Goal: Task Accomplishment & Management: Complete application form

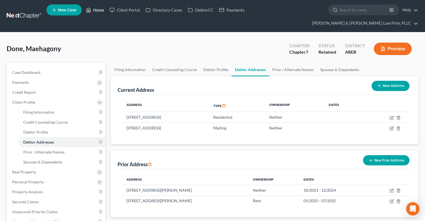
drag, startPoint x: 100, startPoint y: 14, endPoint x: 96, endPoint y: 6, distance: 9.1
click at [100, 13] on link "Home" at bounding box center [95, 10] width 24 height 10
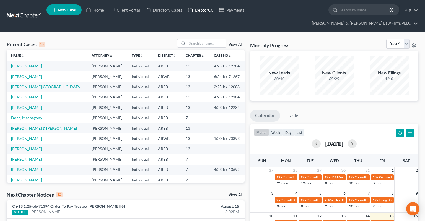
click at [198, 13] on link "DebtorCC" at bounding box center [200, 10] width 31 height 10
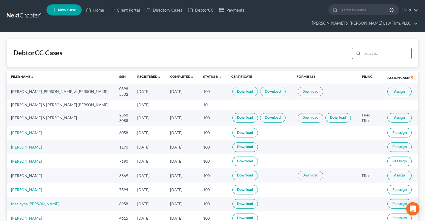
click at [365, 48] on input "search" at bounding box center [387, 53] width 49 height 11
click at [391, 87] on button "Assign" at bounding box center [400, 91] width 24 height 9
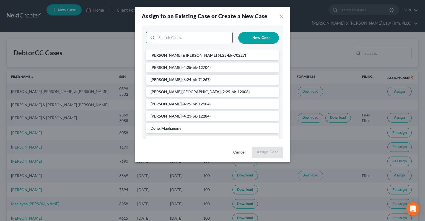
click at [190, 40] on input "search" at bounding box center [195, 37] width 76 height 11
type input "[PERSON_NAME]"
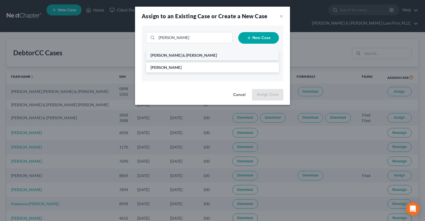
click at [176, 56] on span "[PERSON_NAME] & [PERSON_NAME]" at bounding box center [184, 55] width 66 height 5
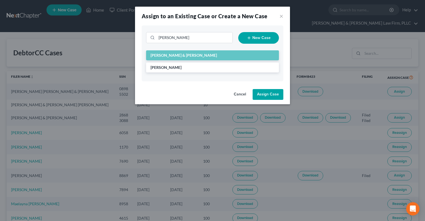
click at [269, 99] on button "Assign Case" at bounding box center [268, 94] width 31 height 11
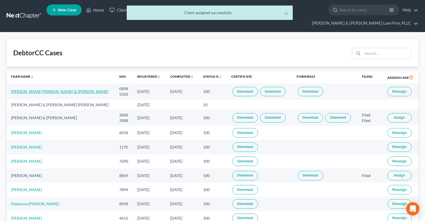
click at [61, 89] on link "[PERSON_NAME] [PERSON_NAME] & [PERSON_NAME]" at bounding box center [59, 91] width 97 height 5
select select "2"
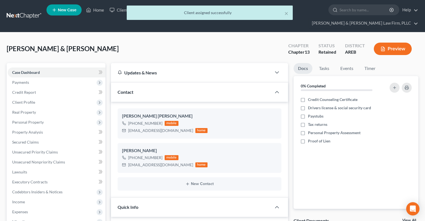
scroll to position [117, 0]
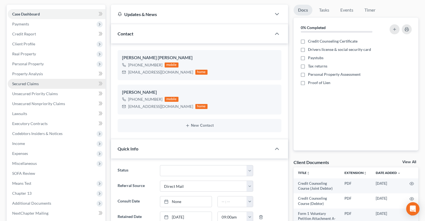
click at [55, 79] on link "Secured Claims" at bounding box center [57, 84] width 98 height 10
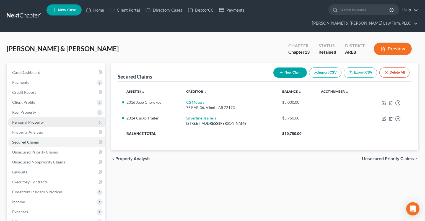
click at [56, 117] on span "Personal Property" at bounding box center [57, 122] width 98 height 10
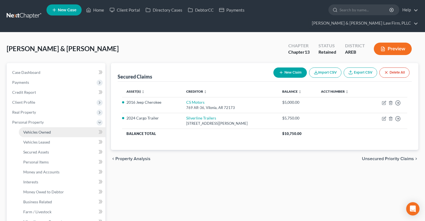
click at [64, 127] on link "Vehicles Owned" at bounding box center [62, 132] width 87 height 10
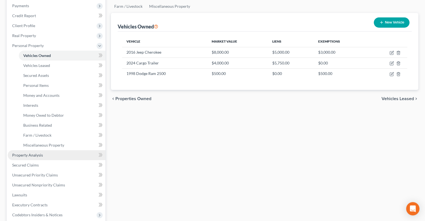
scroll to position [88, 0]
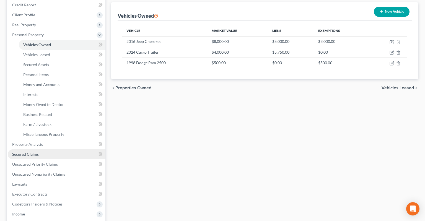
click at [58, 150] on link "Secured Claims" at bounding box center [57, 155] width 98 height 10
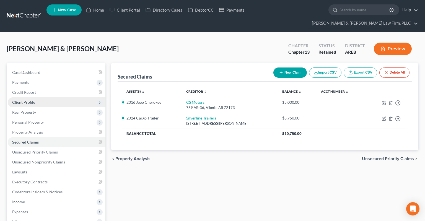
click at [37, 97] on span "Client Profile" at bounding box center [57, 102] width 98 height 10
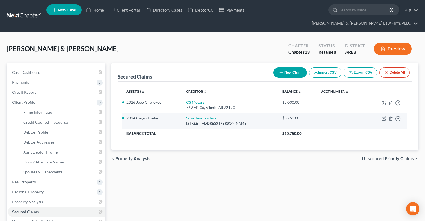
click at [203, 116] on link "Silverline Trailers" at bounding box center [201, 118] width 30 height 5
select select "2"
select select "1"
select select "0"
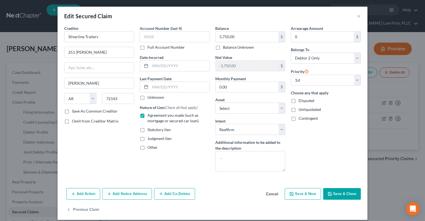
drag, startPoint x: 275, startPoint y: 193, endPoint x: 269, endPoint y: 191, distance: 7.0
click at [275, 194] on button "Cancel" at bounding box center [272, 194] width 21 height 11
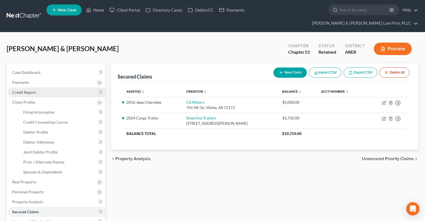
click at [58, 88] on link "Credit Report" at bounding box center [57, 93] width 98 height 10
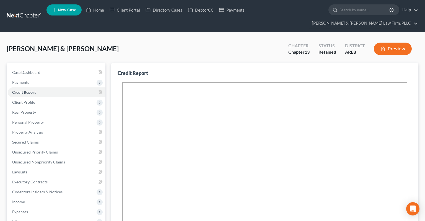
click at [211, 63] on div "Credit Report" at bounding box center [265, 70] width 294 height 15
click at [202, 49] on div "[PERSON_NAME] & [PERSON_NAME] Upgraded Chapter Chapter 13 Status Retained Distr…" at bounding box center [213, 51] width 412 height 24
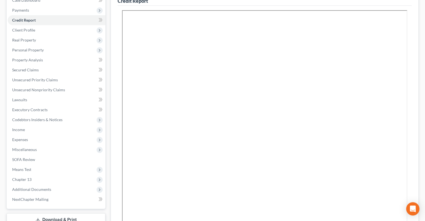
scroll to position [88, 0]
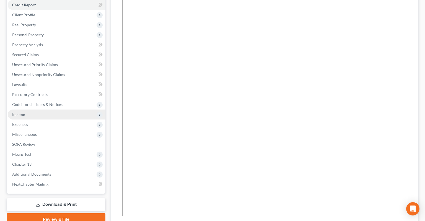
click at [43, 110] on span "Income" at bounding box center [57, 115] width 98 height 10
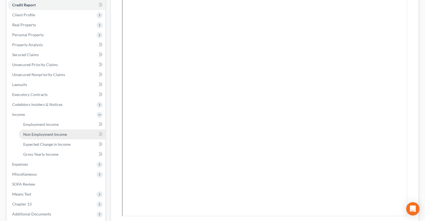
click at [59, 132] on span "Non Employment Income" at bounding box center [45, 134] width 44 height 5
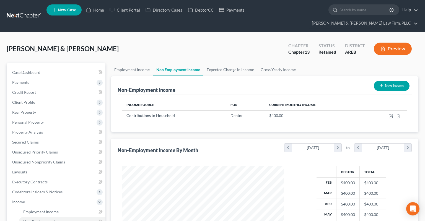
scroll to position [99, 173]
click at [259, 63] on link "Gross Yearly Income" at bounding box center [279, 69] width 42 height 13
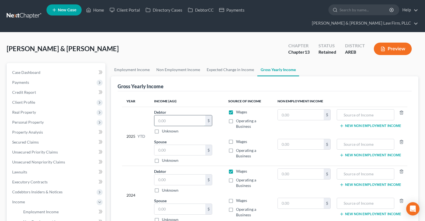
click at [199, 115] on input "text" at bounding box center [180, 120] width 51 height 11
click at [179, 175] on input "text" at bounding box center [180, 180] width 51 height 11
type input "45,000"
click at [163, 204] on input "text" at bounding box center [180, 209] width 51 height 11
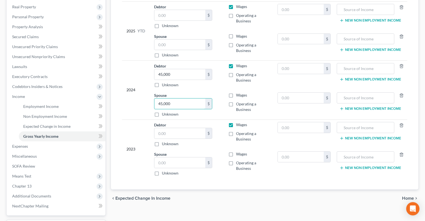
scroll to position [117, 0]
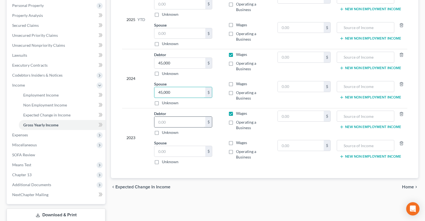
type input "45,000"
click at [193, 117] on input "text" at bounding box center [180, 122] width 51 height 11
type input "60,000"
click at [195, 146] on input "text" at bounding box center [180, 151] width 51 height 11
type input "60,000"
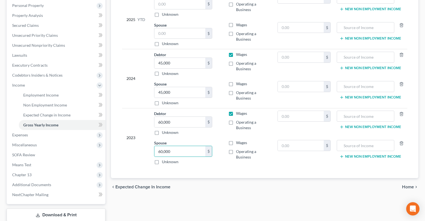
click at [236, 140] on label "Wages" at bounding box center [241, 143] width 11 height 6
click at [238, 140] on input "Wages" at bounding box center [240, 142] width 4 height 4
checkbox input "true"
click at [236, 81] on label "Wages" at bounding box center [241, 84] width 11 height 6
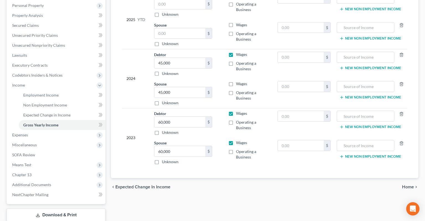
click at [238, 81] on input "Wages" at bounding box center [240, 83] width 4 height 4
checkbox input "true"
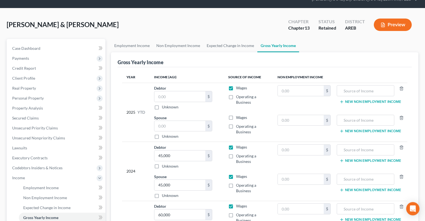
scroll to position [0, 0]
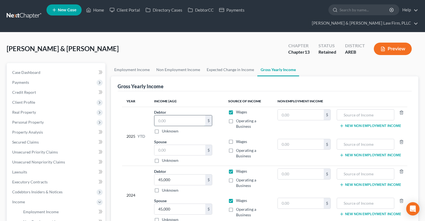
click at [173, 115] on input "text" at bounding box center [180, 120] width 51 height 11
type input "17,500"
click at [162, 145] on input "text" at bounding box center [180, 150] width 51 height 11
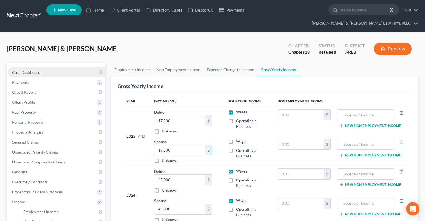
type input "17,500"
click at [59, 68] on link "Case Dashboard" at bounding box center [57, 73] width 98 height 10
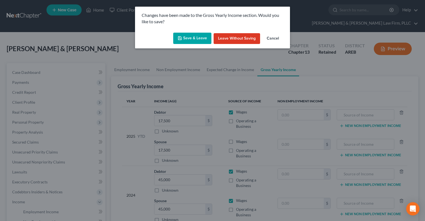
click at [202, 41] on button "Save & Leave" at bounding box center [192, 39] width 38 height 12
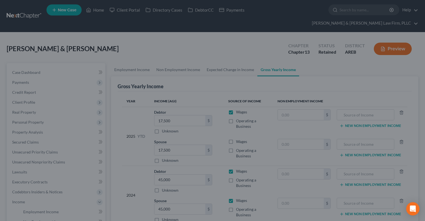
select select "2"
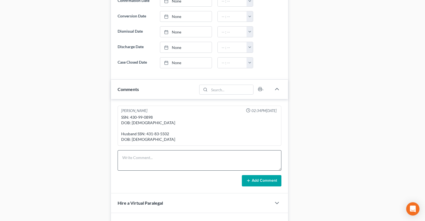
scroll to position [351, 0]
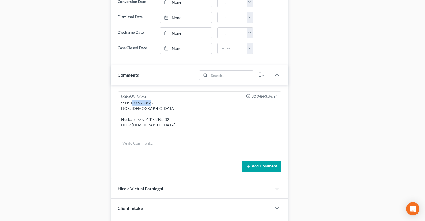
drag, startPoint x: 132, startPoint y: 90, endPoint x: 133, endPoint y: 93, distance: 3.2
click at [151, 100] on div "SSN: 430-99-0898 DOB: [DEMOGRAPHIC_DATA] Husband SSN: 431-83-5502 DOB: [DEMOGRA…" at bounding box center [199, 114] width 157 height 28
click at [149, 100] on div "SSN: 430-99-0898 DOB: [DEMOGRAPHIC_DATA] Husband SSN: 431-83-5502 DOB: [DEMOGRA…" at bounding box center [199, 114] width 157 height 28
drag, startPoint x: 130, startPoint y: 91, endPoint x: 135, endPoint y: 90, distance: 5.6
click at [153, 100] on div "SSN: 430-99-0898 DOB: [DEMOGRAPHIC_DATA] Husband SSN: 431-83-5502 DOB: [DEMOGRA…" at bounding box center [199, 114] width 157 height 28
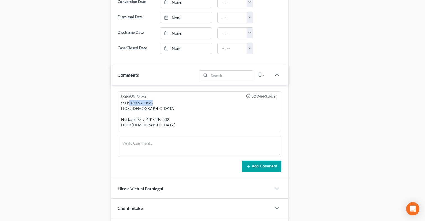
click at [151, 100] on div "SSN: 430-99-0898 DOB: [DEMOGRAPHIC_DATA] Husband SSN: 431-83-5502 DOB: [DEMOGRA…" at bounding box center [199, 114] width 157 height 28
drag, startPoint x: 130, startPoint y: 91, endPoint x: 153, endPoint y: 91, distance: 23.0
click at [153, 100] on div "SSN: 430-99-0898 DOB: [DEMOGRAPHIC_DATA] Husband SSN: 431-83-5502 DOB: [DEMOGRA…" at bounding box center [199, 114] width 157 height 28
copy div "430-99-0898"
click at [150, 110] on div "SSN: 430-99-0898 DOB: [DEMOGRAPHIC_DATA] Husband SSN: 431-83-5502 DOB: [DEMOGRA…" at bounding box center [199, 114] width 157 height 28
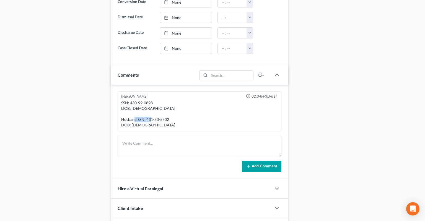
drag, startPoint x: 147, startPoint y: 108, endPoint x: 169, endPoint y: 108, distance: 22.2
click at [169, 108] on div "SSN: 430-99-0898 DOB: [DEMOGRAPHIC_DATA] Husband SSN: 431-83-5502 DOB: [DEMOGRA…" at bounding box center [199, 114] width 157 height 28
click at [145, 107] on div "SSN: 430-99-0898 DOB: [DEMOGRAPHIC_DATA] Husband SSN: 431-83-5502 DOB: [DEMOGRA…" at bounding box center [199, 114] width 157 height 28
drag, startPoint x: 146, startPoint y: 108, endPoint x: 168, endPoint y: 108, distance: 22.2
click at [168, 108] on div "SSN: 430-99-0898 DOB: [DEMOGRAPHIC_DATA] Husband SSN: 431-83-5502 DOB: [DEMOGRA…" at bounding box center [199, 114] width 157 height 28
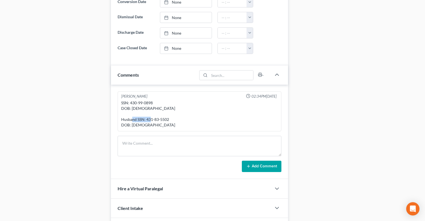
copy div "431-83-5502"
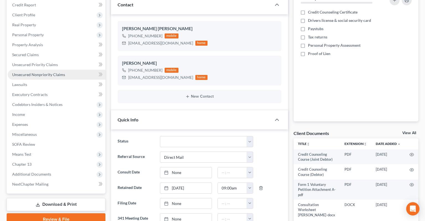
scroll to position [29, 0]
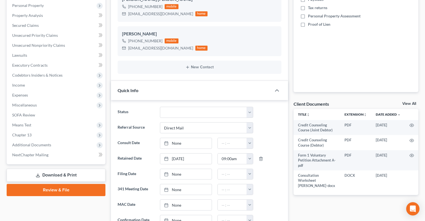
click at [50, 169] on link "Download & Print" at bounding box center [56, 175] width 99 height 13
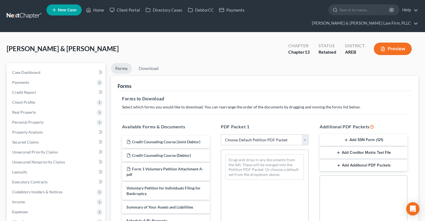
click at [339, 135] on button "Add SSN Form (121)" at bounding box center [364, 141] width 88 height 12
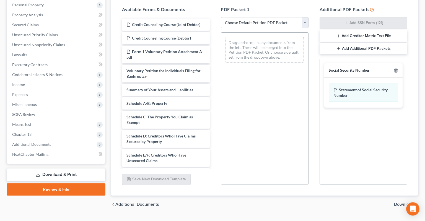
scroll to position [120, 0]
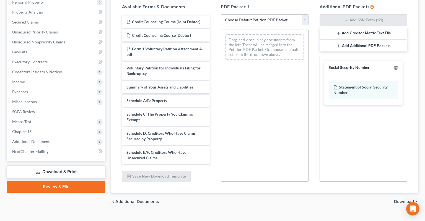
click at [402, 200] on span "Download" at bounding box center [404, 202] width 20 height 4
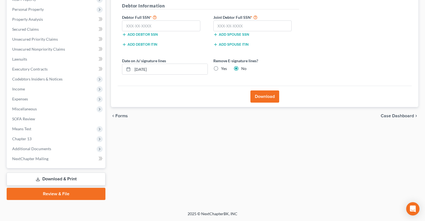
scroll to position [102, 0]
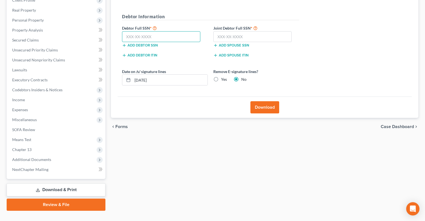
click at [182, 31] on input "text" at bounding box center [161, 36] width 78 height 11
paste input "431-83-5502"
type input "431-83-5502"
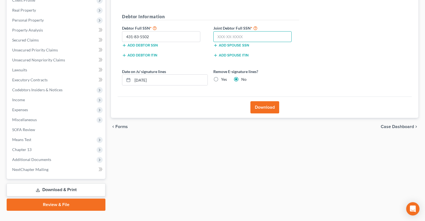
click at [273, 31] on input "text" at bounding box center [253, 36] width 78 height 11
paste input "430-99-0898"
type input "430-99-0898"
click at [221, 77] on label "Yes" at bounding box center [224, 80] width 6 height 6
click at [223, 77] on input "Yes" at bounding box center [225, 79] width 4 height 4
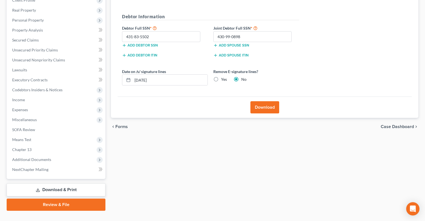
radio input "true"
radio input "false"
click at [272, 101] on button "Download" at bounding box center [265, 107] width 29 height 12
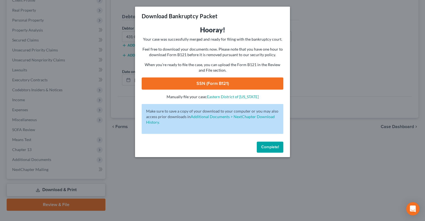
drag, startPoint x: 233, startPoint y: 84, endPoint x: 232, endPoint y: 81, distance: 3.2
click at [233, 83] on link "SSN (Form B121)" at bounding box center [213, 84] width 142 height 12
click at [280, 149] on button "Complete!" at bounding box center [270, 147] width 27 height 11
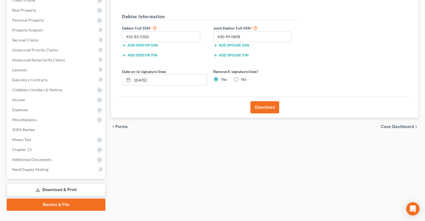
scroll to position [0, 0]
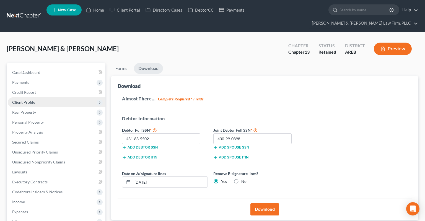
click at [53, 97] on span "Client Profile" at bounding box center [57, 102] width 98 height 10
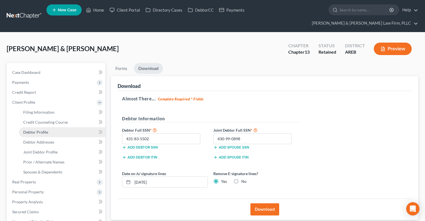
click at [58, 127] on link "Debtor Profile" at bounding box center [62, 132] width 87 height 10
select select "1"
select select "3"
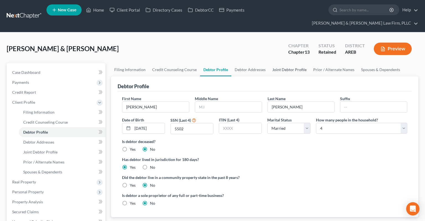
click at [291, 63] on link "Joint Debtor Profile" at bounding box center [289, 69] width 41 height 13
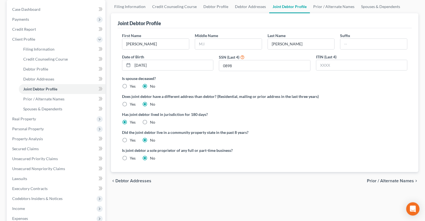
scroll to position [29, 0]
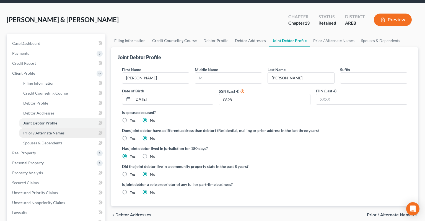
click at [58, 131] on span "Prior / Alternate Names" at bounding box center [43, 133] width 41 height 5
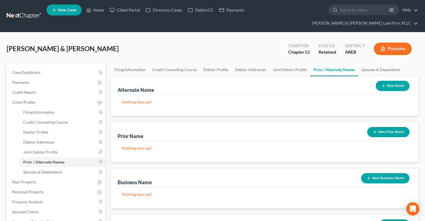
click at [387, 127] on button "New Prior Name" at bounding box center [388, 132] width 42 height 10
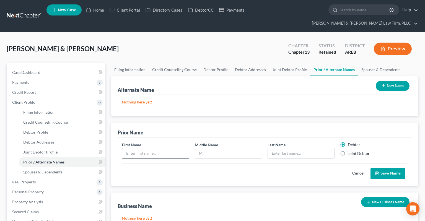
click at [186, 148] on input "text" at bounding box center [155, 153] width 67 height 11
type input "[PERSON_NAME]"
click at [348, 151] on label "Joint Debtor" at bounding box center [359, 154] width 22 height 6
click at [350, 151] on input "Joint Debtor" at bounding box center [352, 153] width 4 height 4
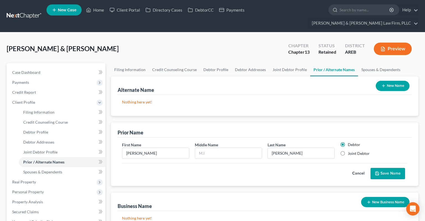
radio input "true"
radio input "false"
click at [385, 168] on button "Save Name" at bounding box center [388, 174] width 35 height 12
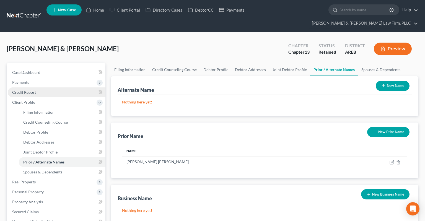
click at [53, 88] on link "Credit Report" at bounding box center [57, 93] width 98 height 10
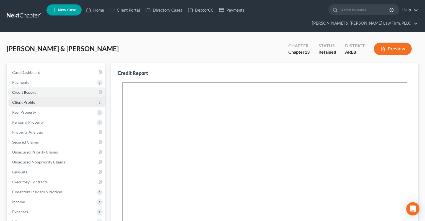
drag, startPoint x: 37, startPoint y: 90, endPoint x: 43, endPoint y: 95, distance: 7.5
click at [37, 97] on span "Client Profile" at bounding box center [57, 102] width 98 height 10
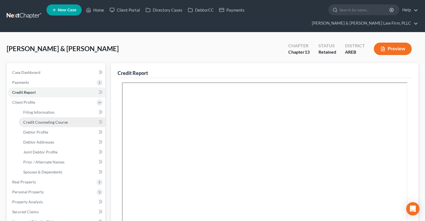
click at [49, 120] on span "Credit Counseling Course" at bounding box center [45, 122] width 45 height 5
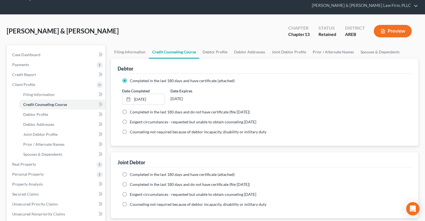
scroll to position [29, 0]
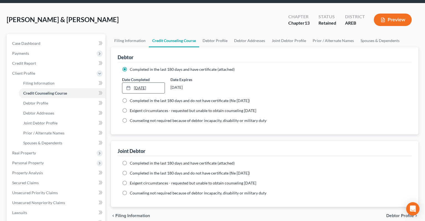
click at [158, 83] on link "[DATE]" at bounding box center [143, 88] width 42 height 11
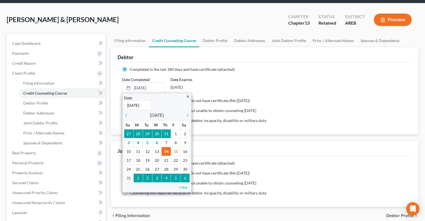
click at [295, 77] on div "Date Completed [DATE] close Date [DATE] Time 12:00 AM chevron_left [DATE] chevr…" at bounding box center [264, 85] width 291 height 17
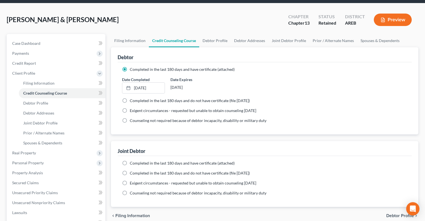
click at [189, 161] on span "Completed in the last 180 days and have certificate (attached)" at bounding box center [182, 163] width 105 height 5
click at [136, 161] on input "Completed in the last 180 days and have certificate (attached)" at bounding box center [134, 163] width 4 height 4
radio input "true"
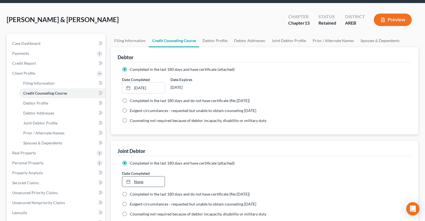
click at [158, 177] on link "None" at bounding box center [143, 182] width 42 height 11
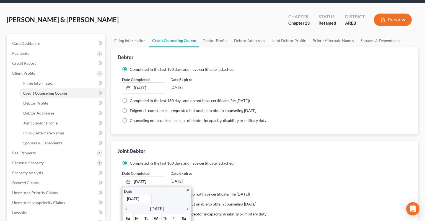
paste input "4"
type input "[DATE]"
click at [291, 171] on div "Date Completed [DATE] close Date [DATE] Time 12:00 AM chevron_left [DATE] chevr…" at bounding box center [264, 179] width 291 height 17
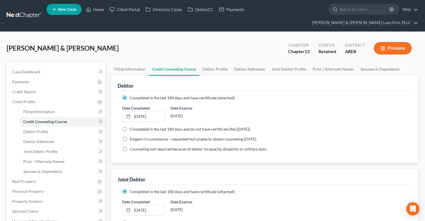
scroll to position [0, 0]
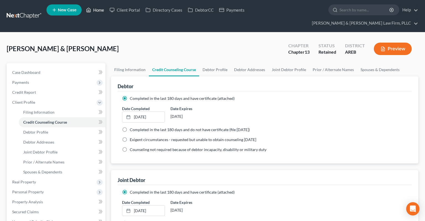
click at [99, 12] on link "Home" at bounding box center [95, 10] width 24 height 10
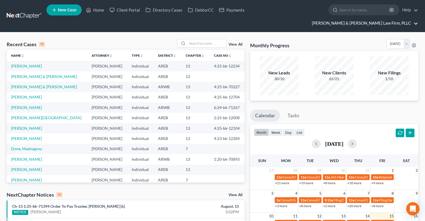
click at [405, 18] on link "[PERSON_NAME] & [PERSON_NAME] Law Firm, PLLC" at bounding box center [363, 23] width 109 height 10
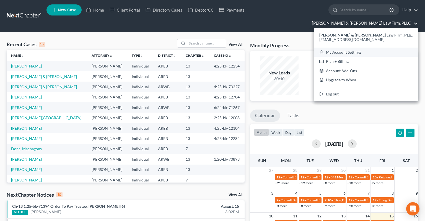
click at [379, 48] on link "My Account Settings" at bounding box center [366, 52] width 104 height 9
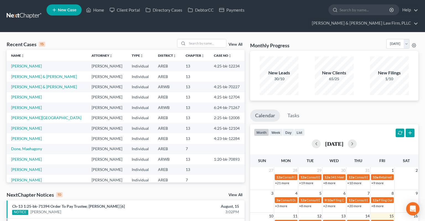
select select "5"
select select "23"
select select "2"
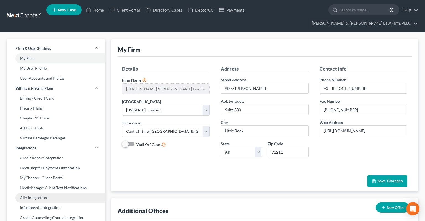
click at [48, 193] on link "Clio Integration" at bounding box center [56, 198] width 99 height 10
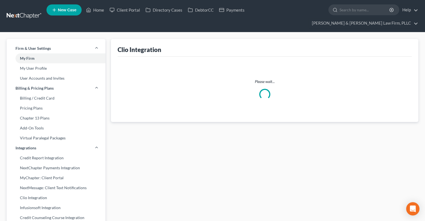
select select "1"
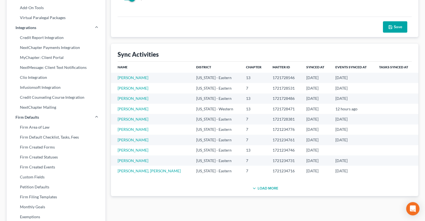
scroll to position [146, 0]
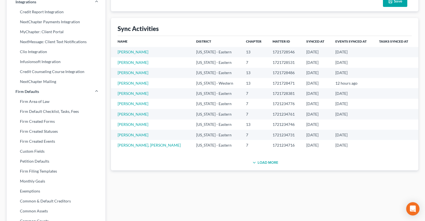
click at [269, 160] on button "Load More" at bounding box center [264, 163] width 27 height 7
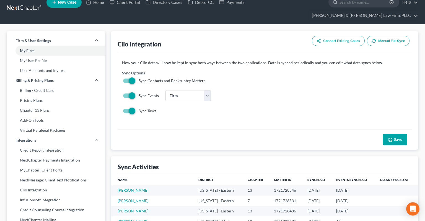
scroll to position [0, 0]
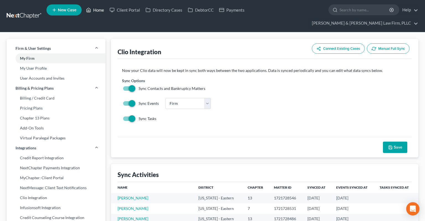
click at [102, 12] on link "Home" at bounding box center [95, 10] width 24 height 10
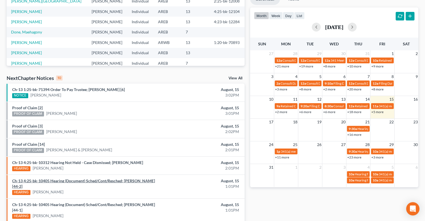
scroll to position [146, 0]
